Goal: Navigation & Orientation: Find specific page/section

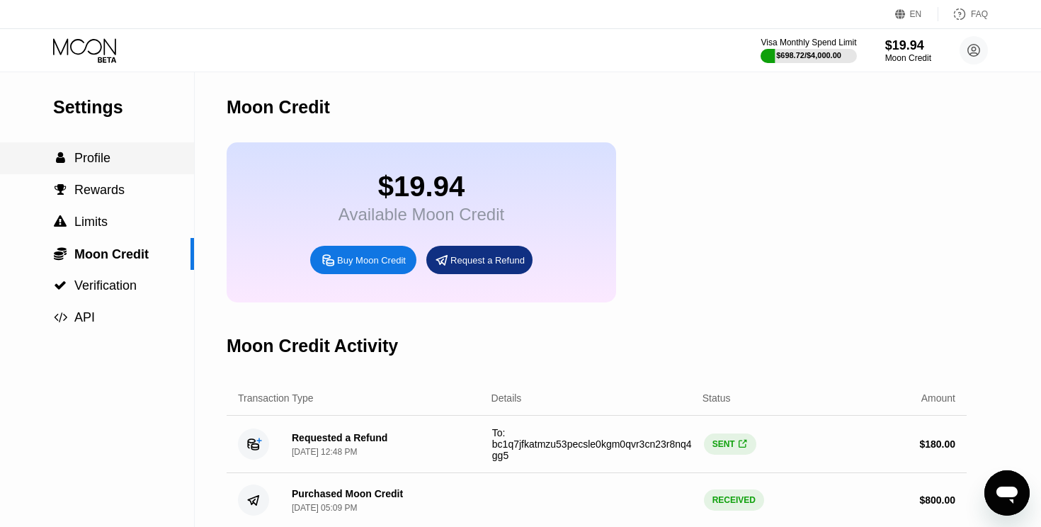
click at [96, 158] on span "Profile" at bounding box center [92, 158] width 36 height 14
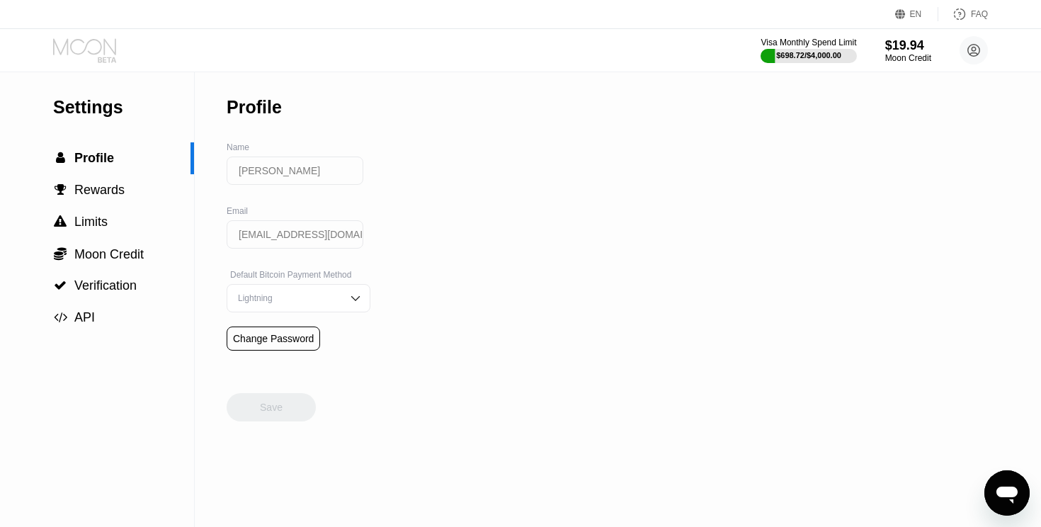
click at [91, 42] on icon at bounding box center [86, 50] width 66 height 25
